Goal: Use online tool/utility: Utilize a website feature to perform a specific function

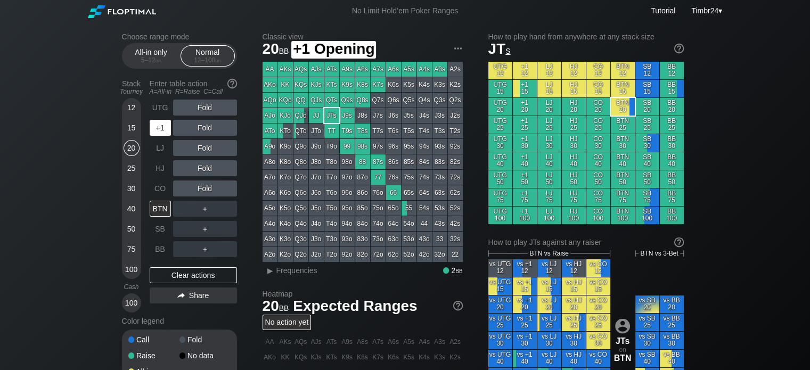
click at [160, 132] on div "+1" at bounding box center [160, 128] width 21 height 16
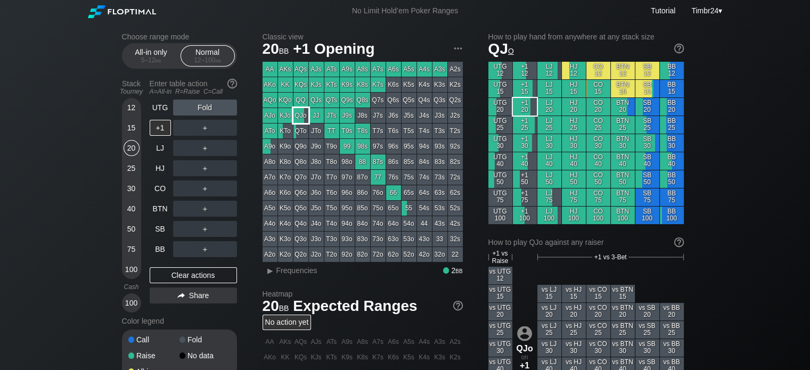
click at [297, 112] on div "QJo" at bounding box center [301, 115] width 15 height 15
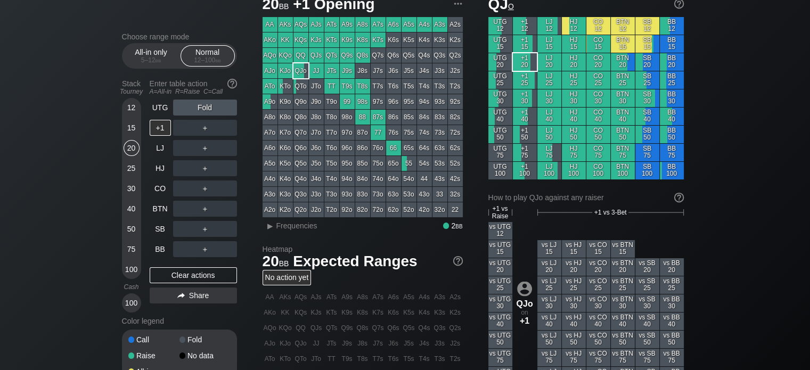
scroll to position [42, 0]
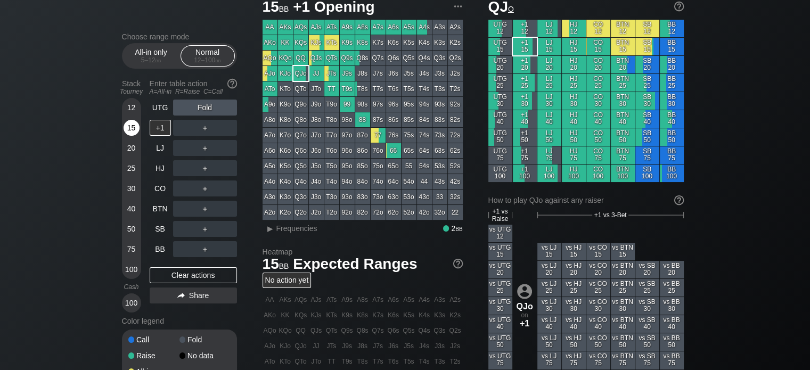
click at [132, 132] on div "15" at bounding box center [132, 128] width 16 height 16
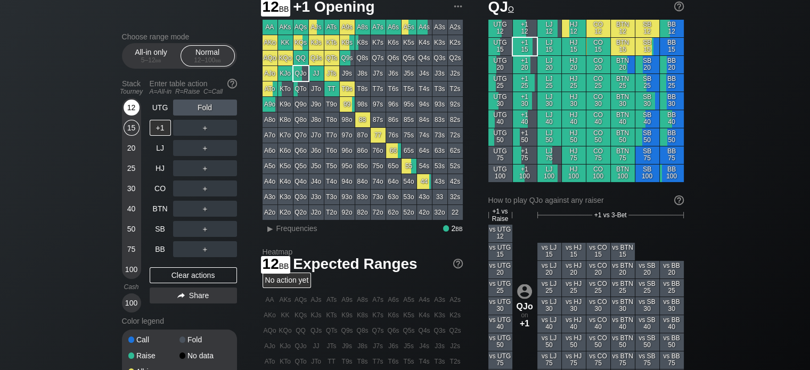
click at [130, 104] on div "12" at bounding box center [132, 108] width 16 height 16
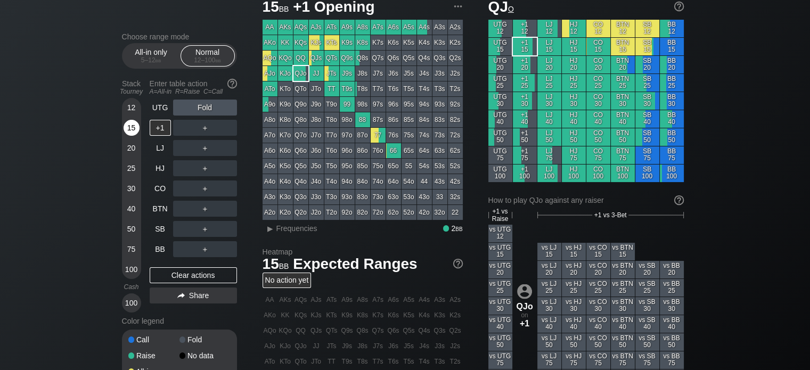
click at [129, 123] on div "15" at bounding box center [132, 128] width 16 height 16
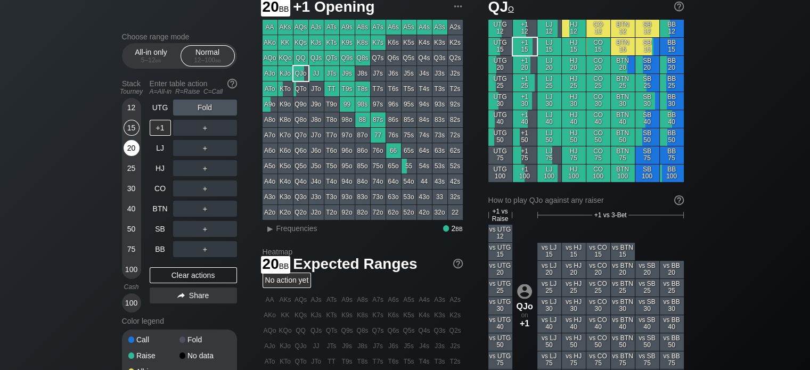
click at [130, 151] on div "20" at bounding box center [132, 148] width 16 height 16
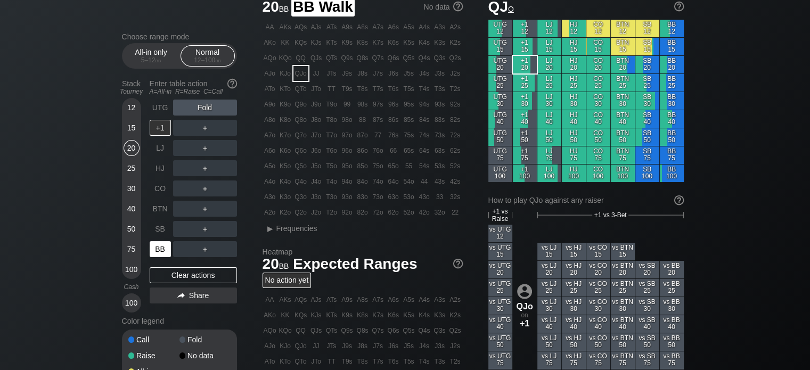
click at [159, 249] on div "BB" at bounding box center [160, 249] width 21 height 16
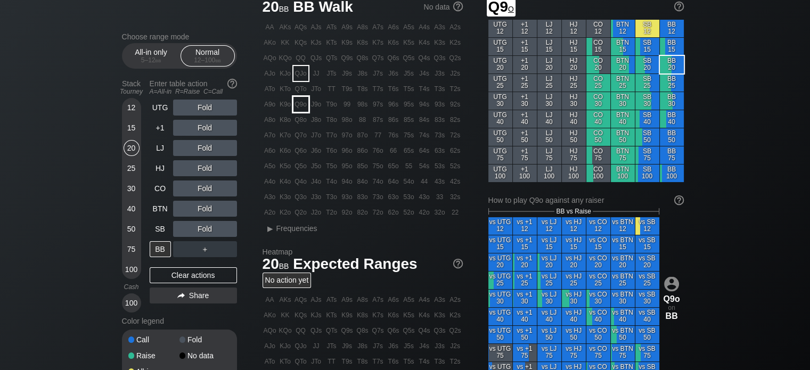
click at [302, 104] on div "Q9o" at bounding box center [301, 104] width 15 height 15
click at [228, 233] on div "C ✕" at bounding box center [226, 229] width 21 height 16
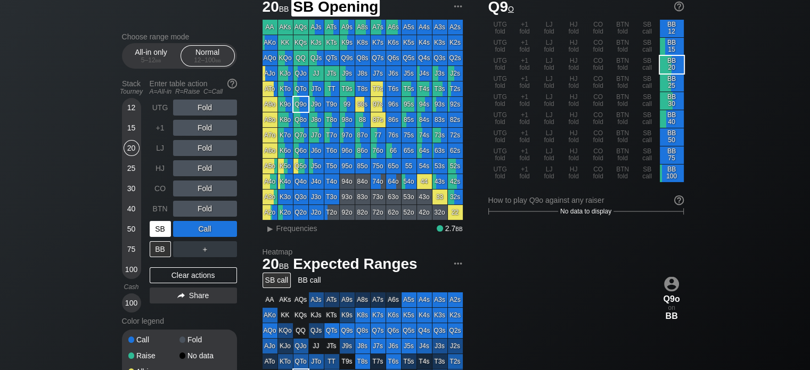
click at [159, 230] on div "SB" at bounding box center [160, 229] width 21 height 16
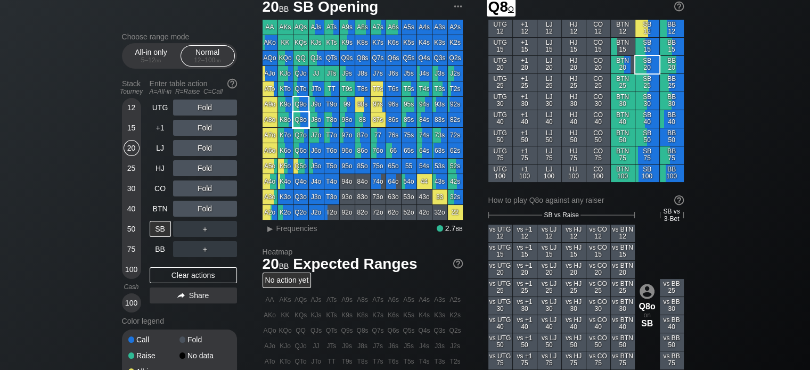
click at [298, 119] on div "Q8o" at bounding box center [301, 119] width 15 height 15
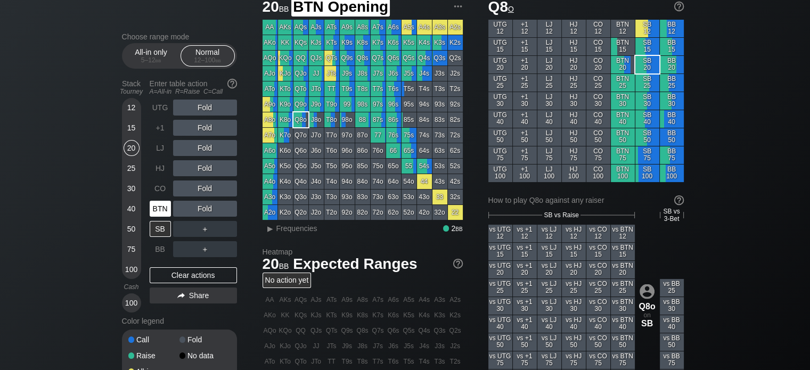
click at [158, 208] on div "BTN" at bounding box center [160, 209] width 21 height 16
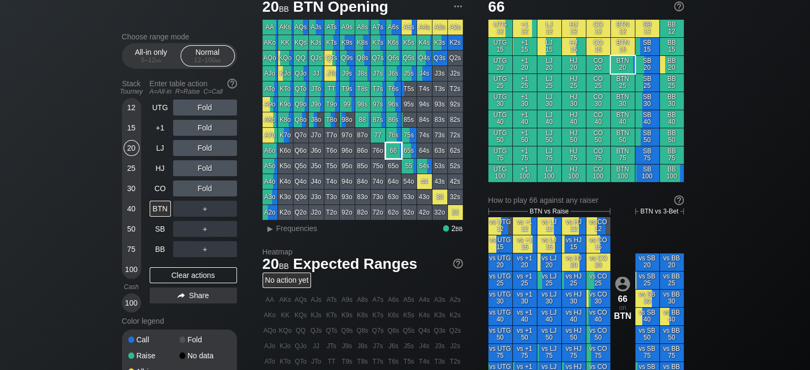
click at [391, 153] on div "66" at bounding box center [393, 150] width 15 height 15
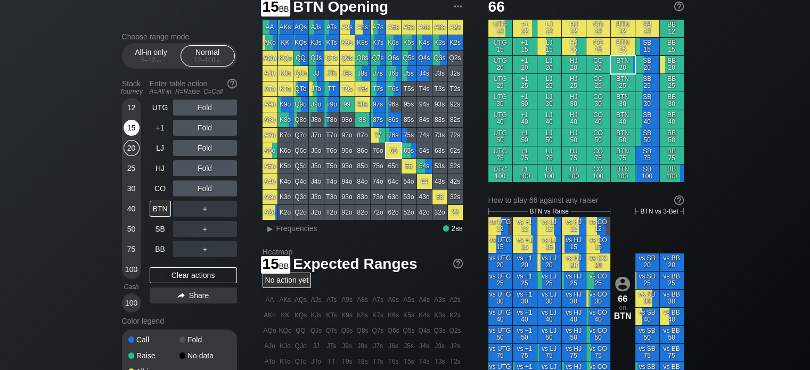
click at [133, 126] on div "15" at bounding box center [132, 128] width 16 height 16
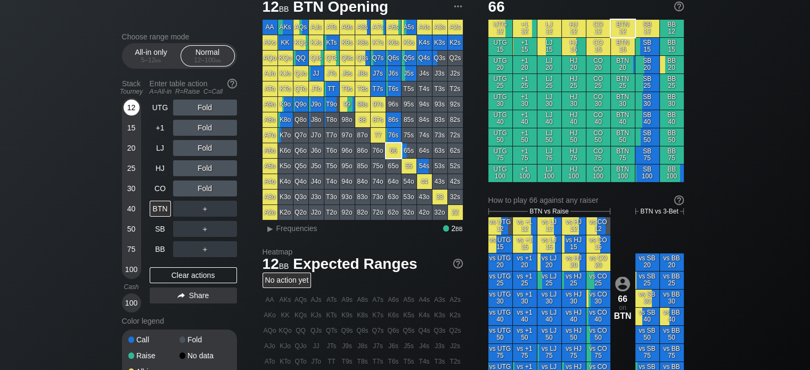
click at [130, 111] on div "12" at bounding box center [132, 108] width 16 height 16
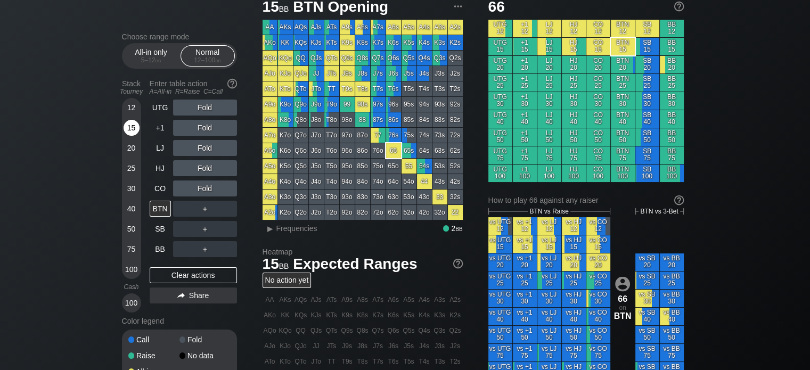
click at [131, 131] on div "15" at bounding box center [132, 128] width 16 height 16
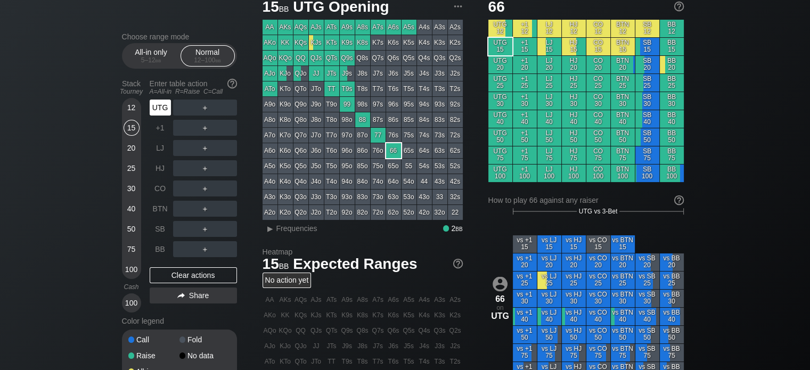
click at [160, 103] on div "UTG" at bounding box center [160, 108] width 21 height 16
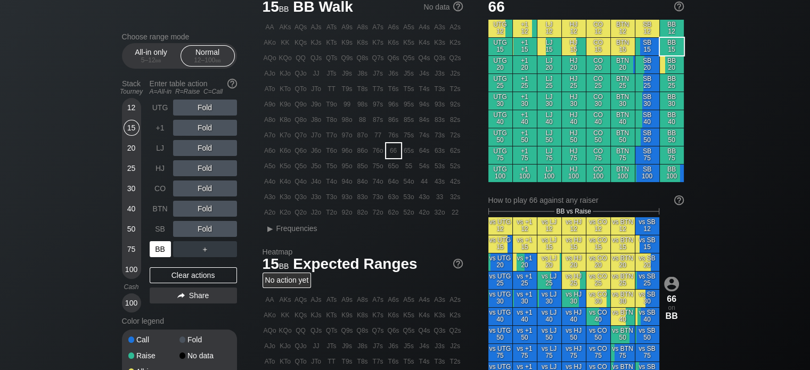
click at [158, 245] on div "BB" at bounding box center [160, 249] width 21 height 16
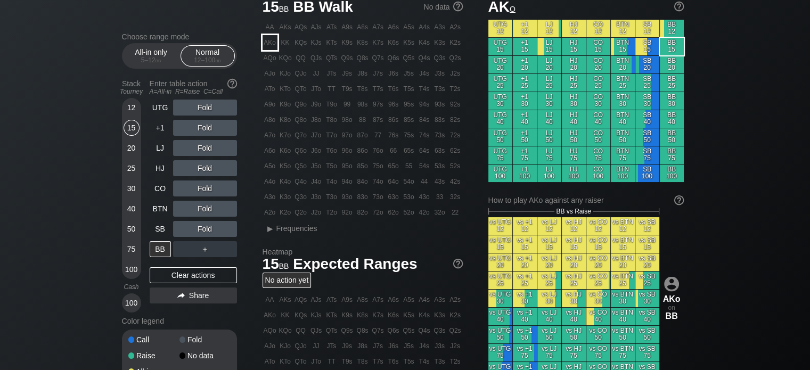
click at [270, 46] on div "AKo" at bounding box center [270, 42] width 15 height 15
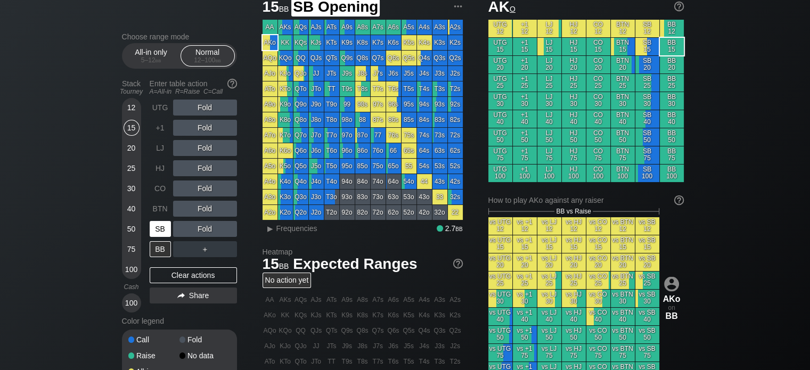
click at [158, 231] on div "SB" at bounding box center [160, 229] width 21 height 16
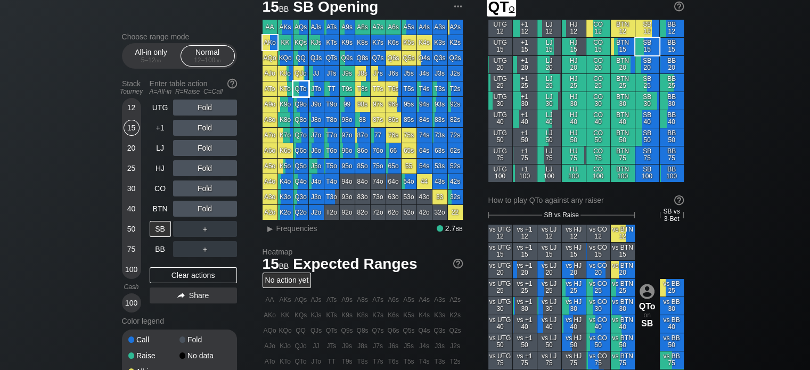
click at [299, 87] on div "QTo" at bounding box center [301, 89] width 15 height 15
